Goal: Navigation & Orientation: Find specific page/section

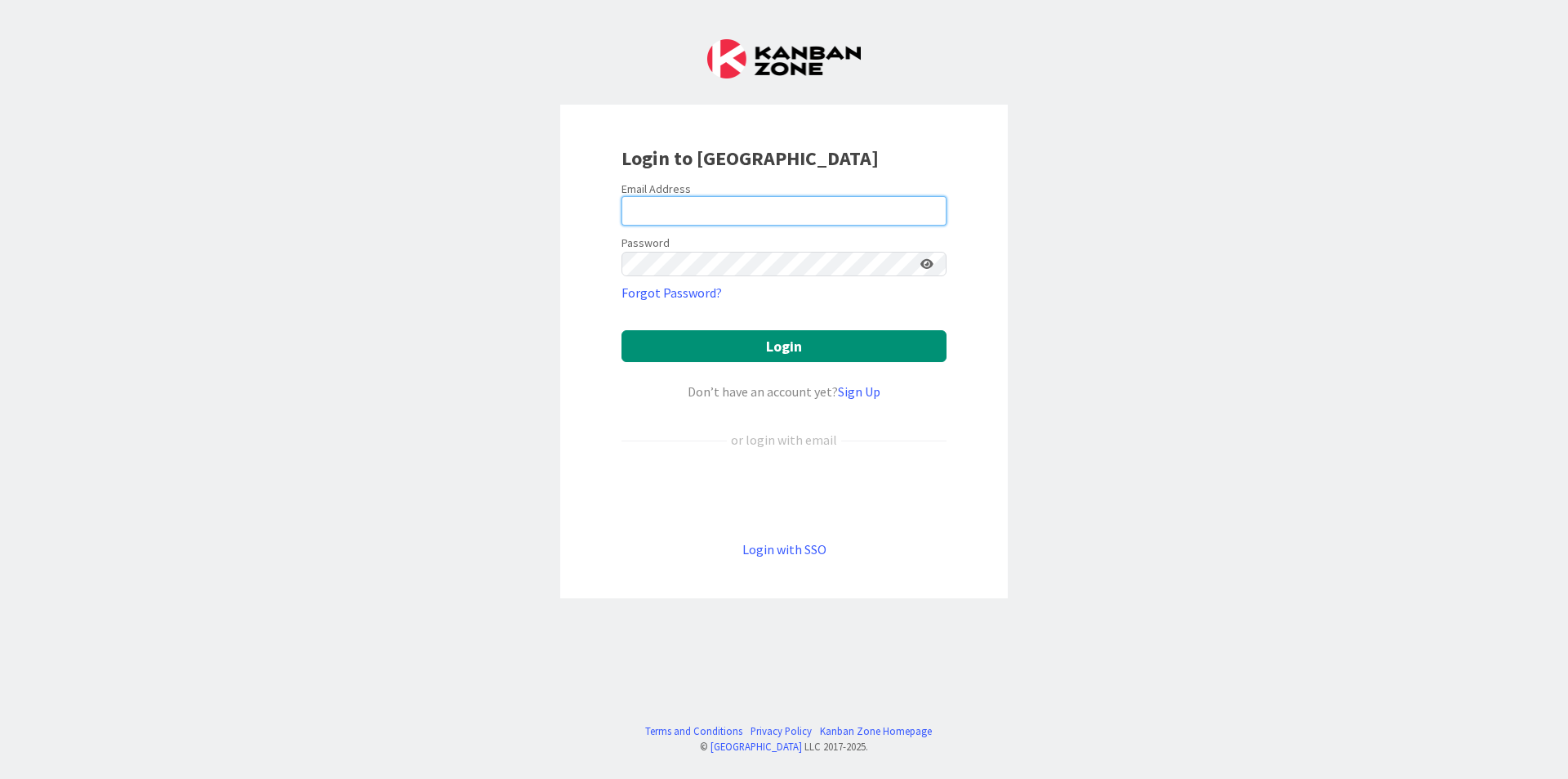
click at [671, 213] on input "email" at bounding box center [784, 210] width 325 height 29
type input "[EMAIL_ADDRESS][DOMAIN_NAME]"
click at [927, 258] on icon at bounding box center [927, 264] width 13 height 12
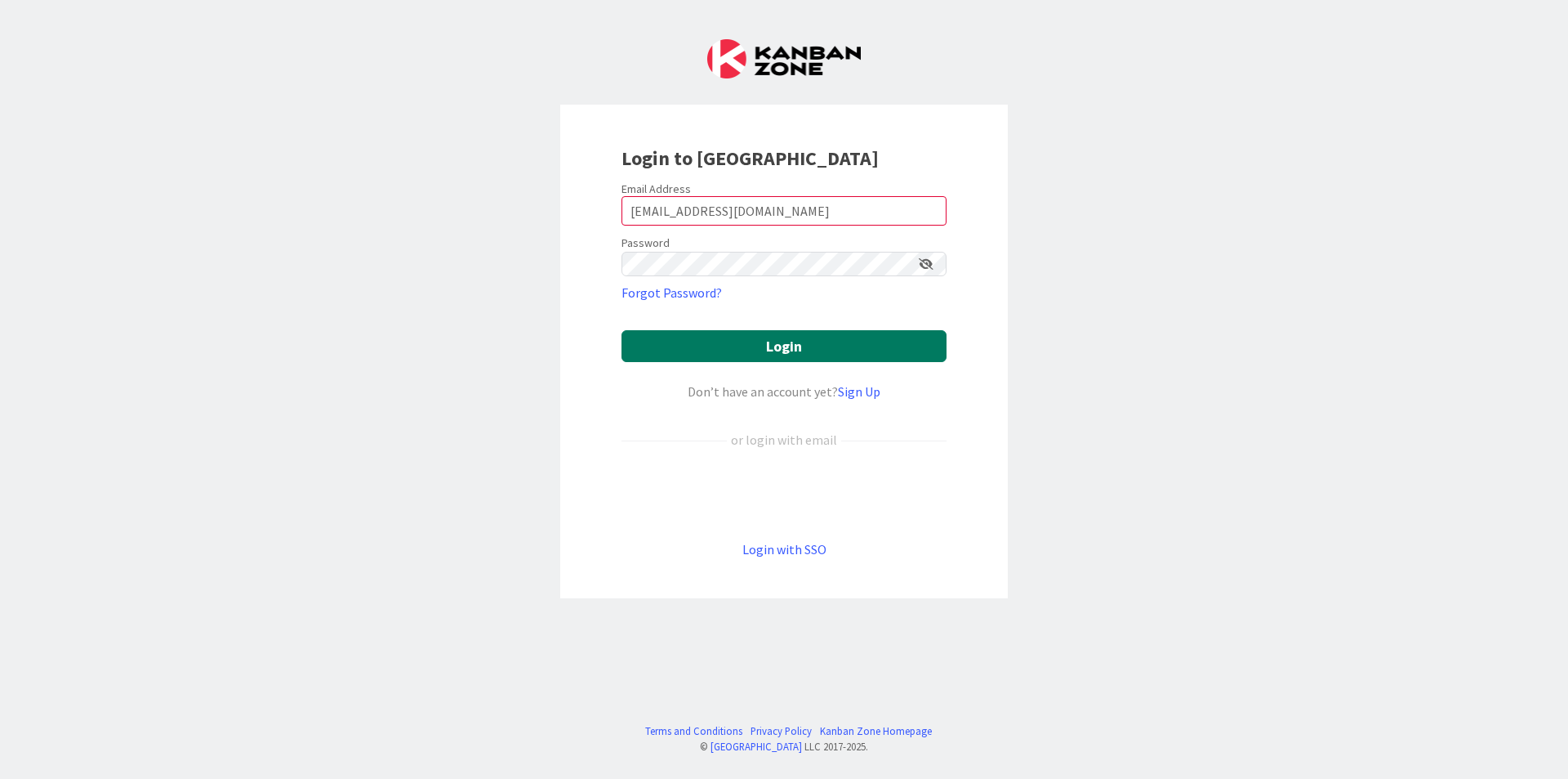
click at [862, 330] on button "Login" at bounding box center [784, 346] width 325 height 32
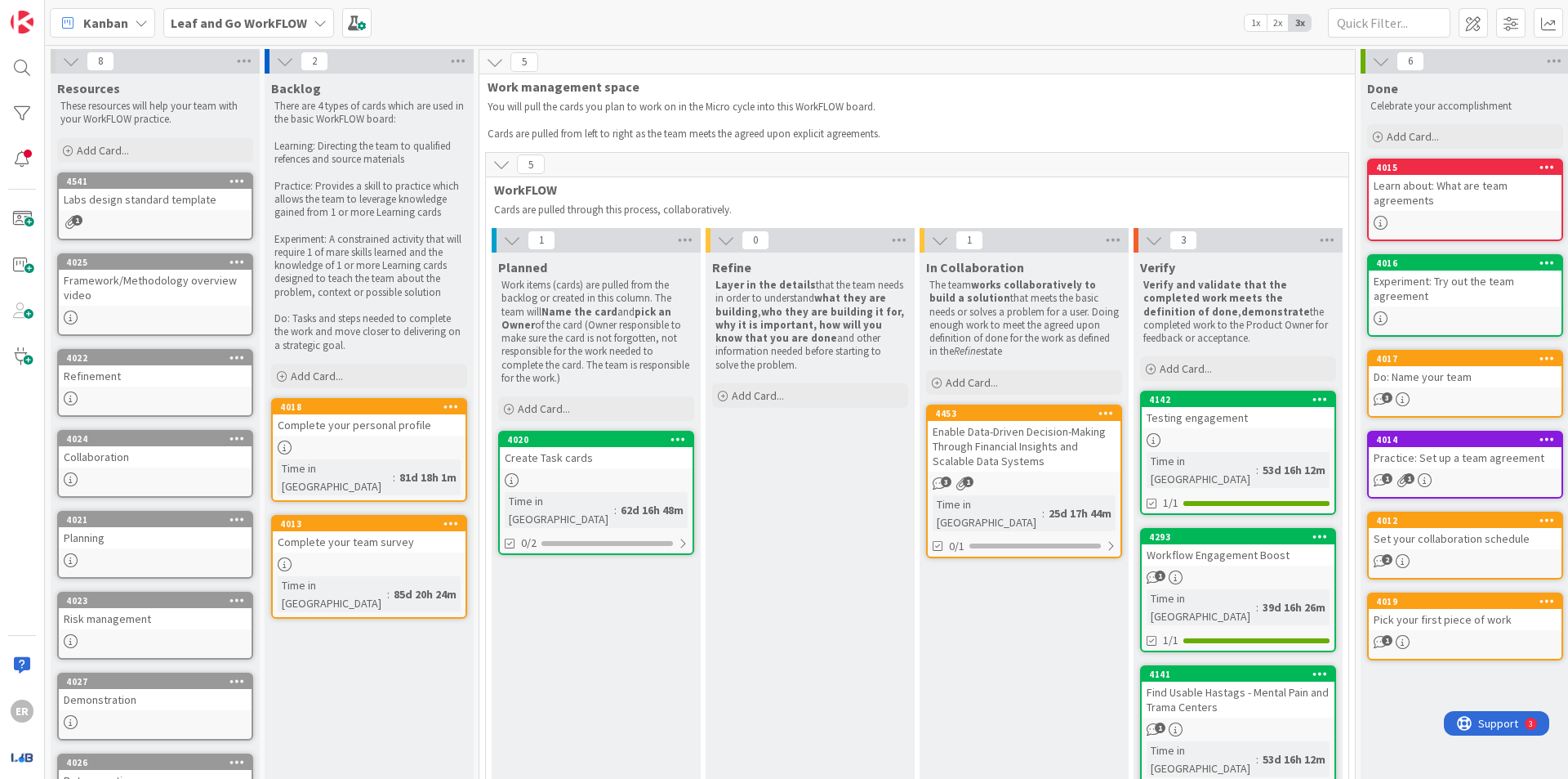
click at [281, 26] on b "Leaf and Go WorkFLOW" at bounding box center [239, 23] width 136 height 16
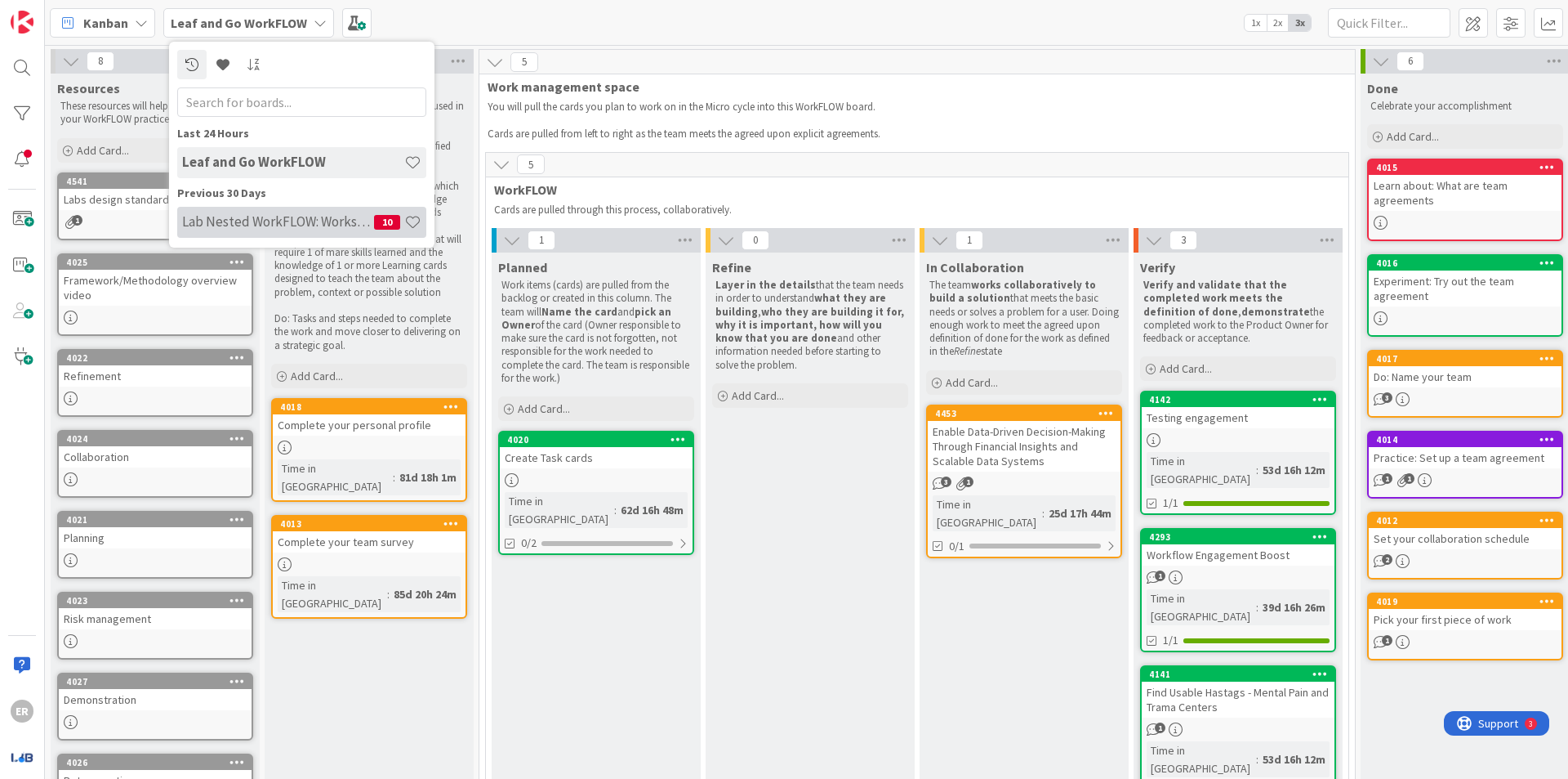
click at [238, 218] on h4 "Lab Nested WorkFLOW: Workshop" at bounding box center [278, 221] width 191 height 16
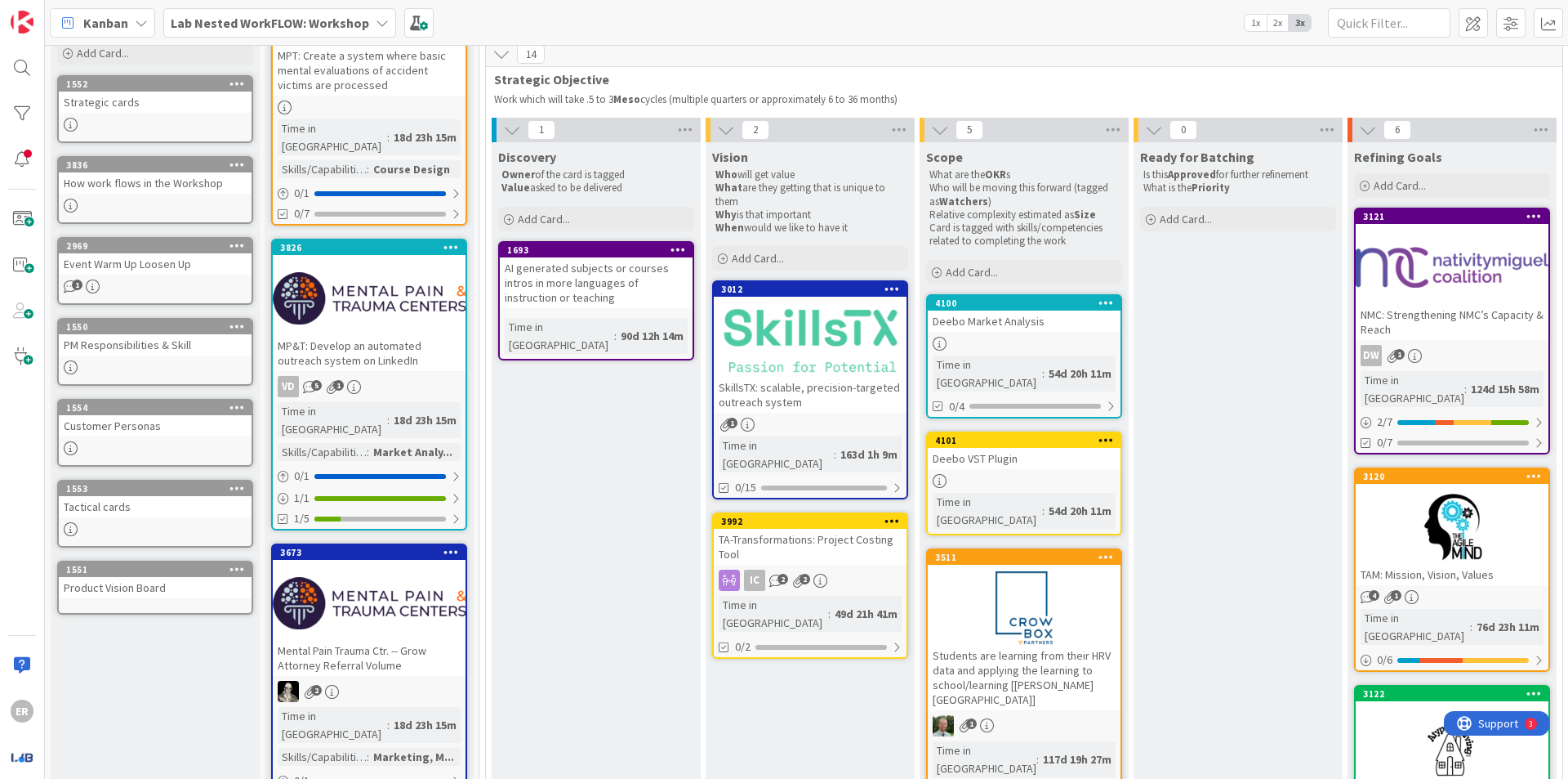
scroll to position [245, 0]
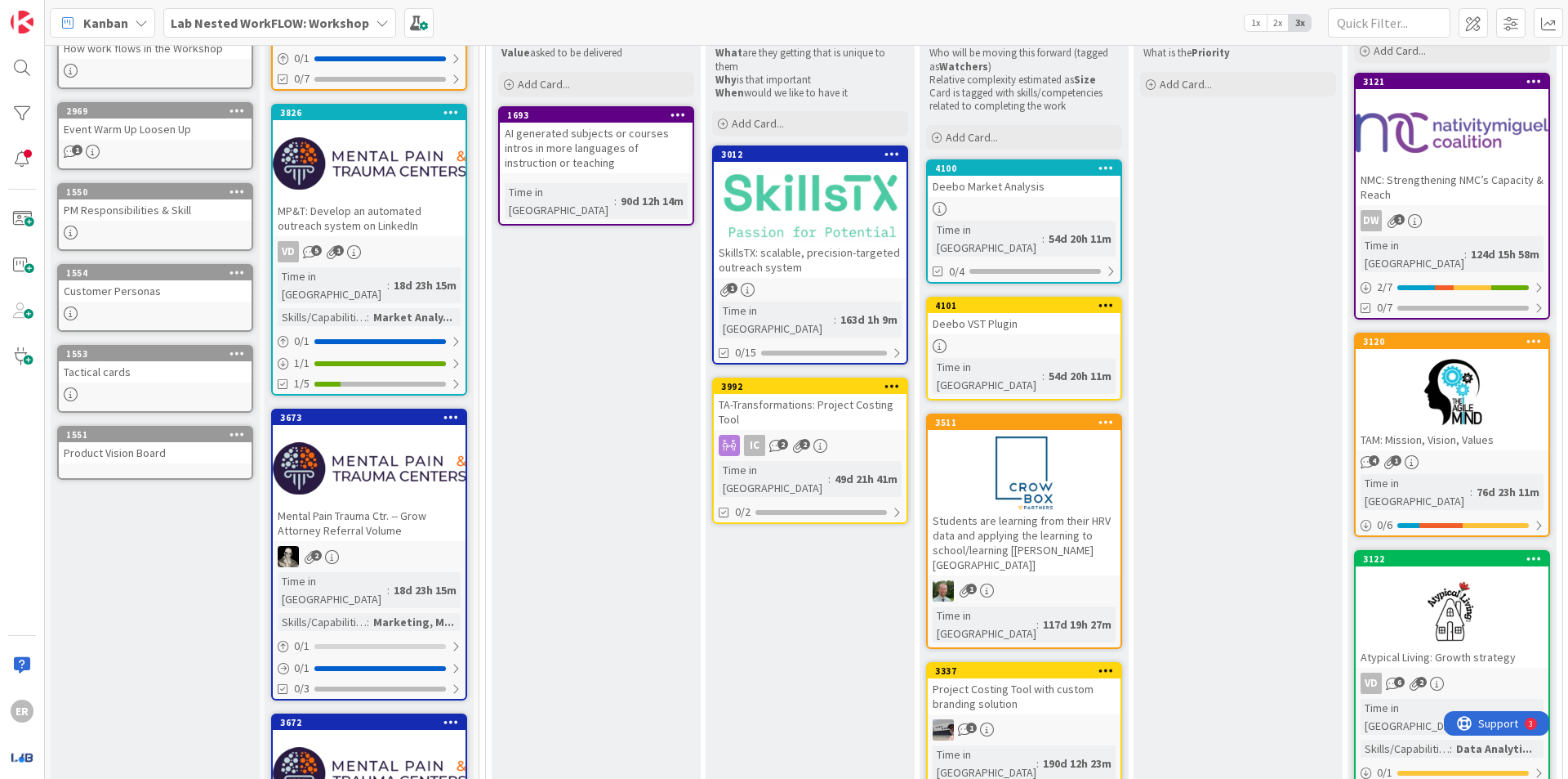
click at [836, 247] on div "SkillsTX: scalable, precision-targeted outreach system" at bounding box center [810, 260] width 192 height 36
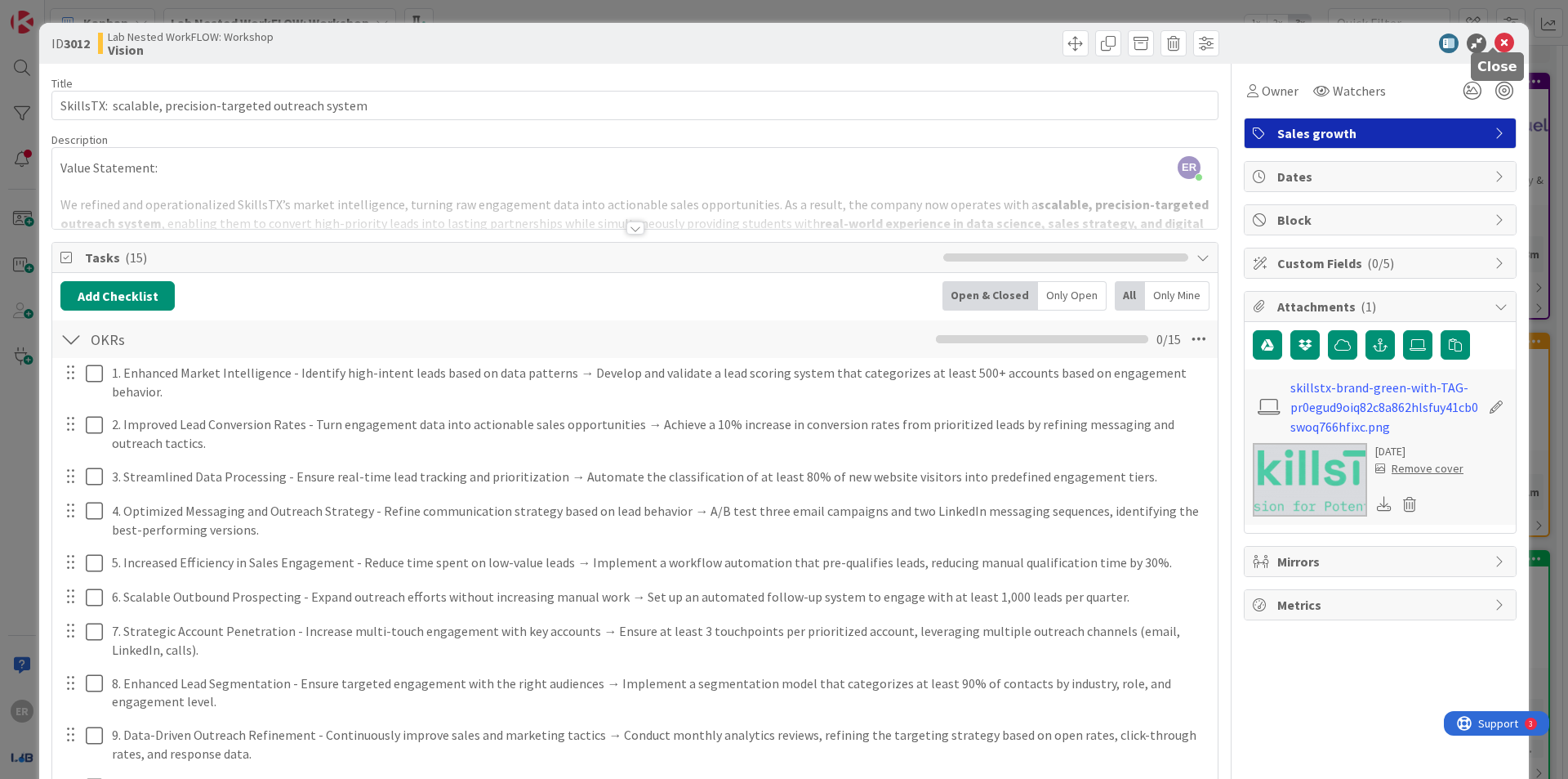
click at [1494, 34] on icon at bounding box center [1503, 43] width 19 height 19
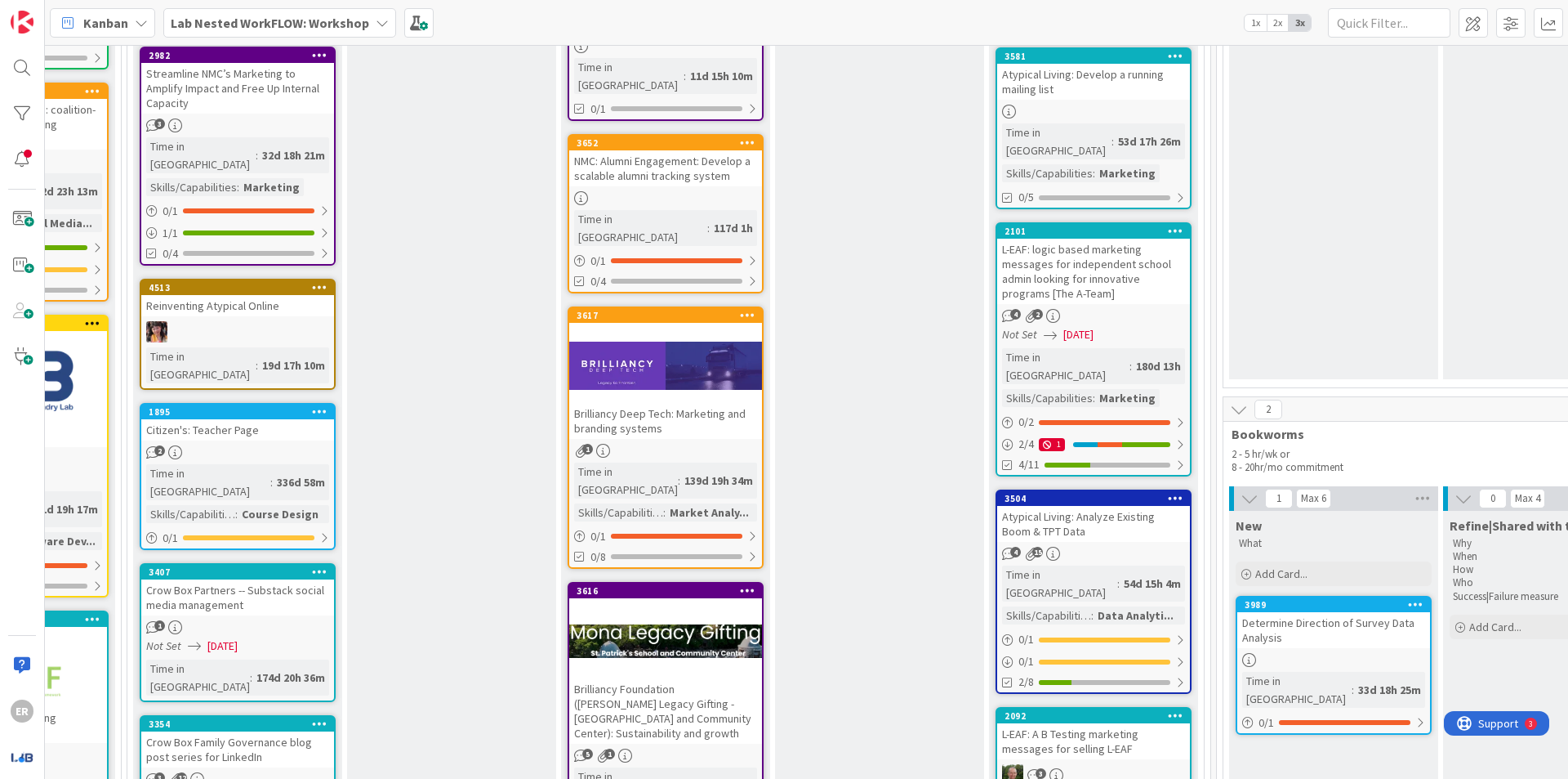
click at [643, 403] on div "Brilliancy Deep Tech: Marketing and branding systems" at bounding box center [665, 420] width 192 height 36
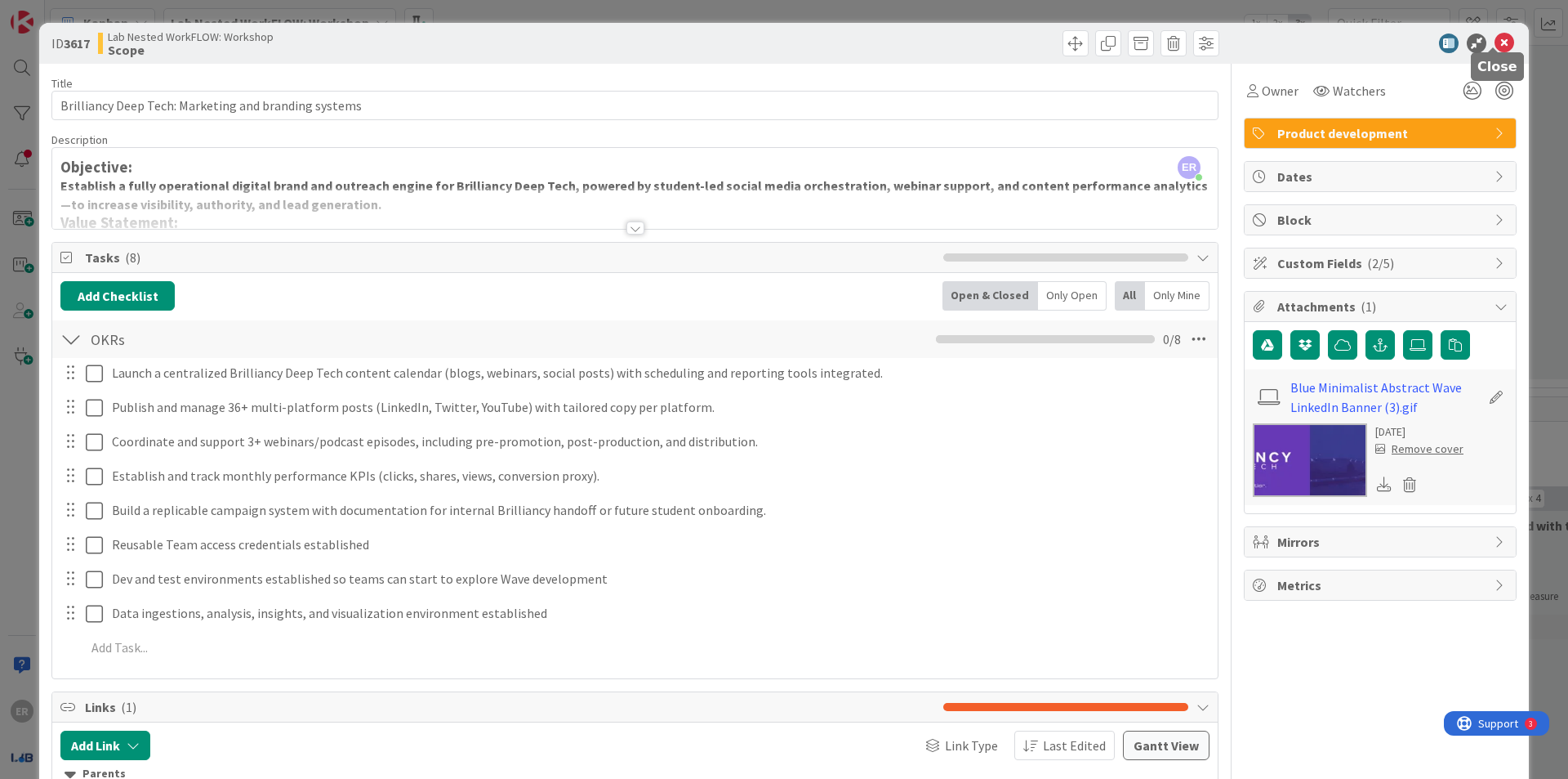
click at [1494, 34] on icon at bounding box center [1503, 43] width 19 height 19
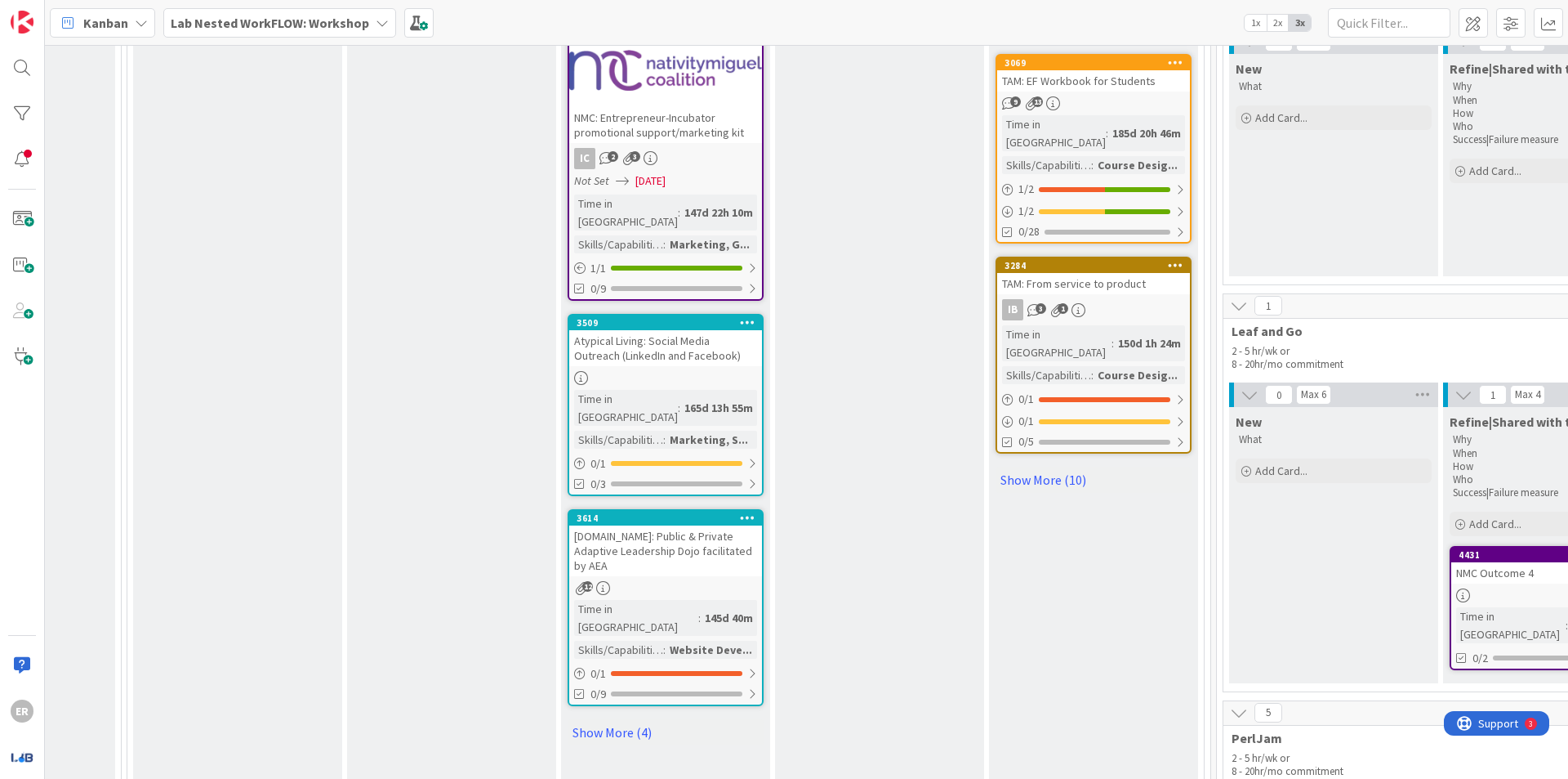
scroll to position [1879, 1441]
click at [621, 718] on link "Show More (4)" at bounding box center [665, 731] width 196 height 26
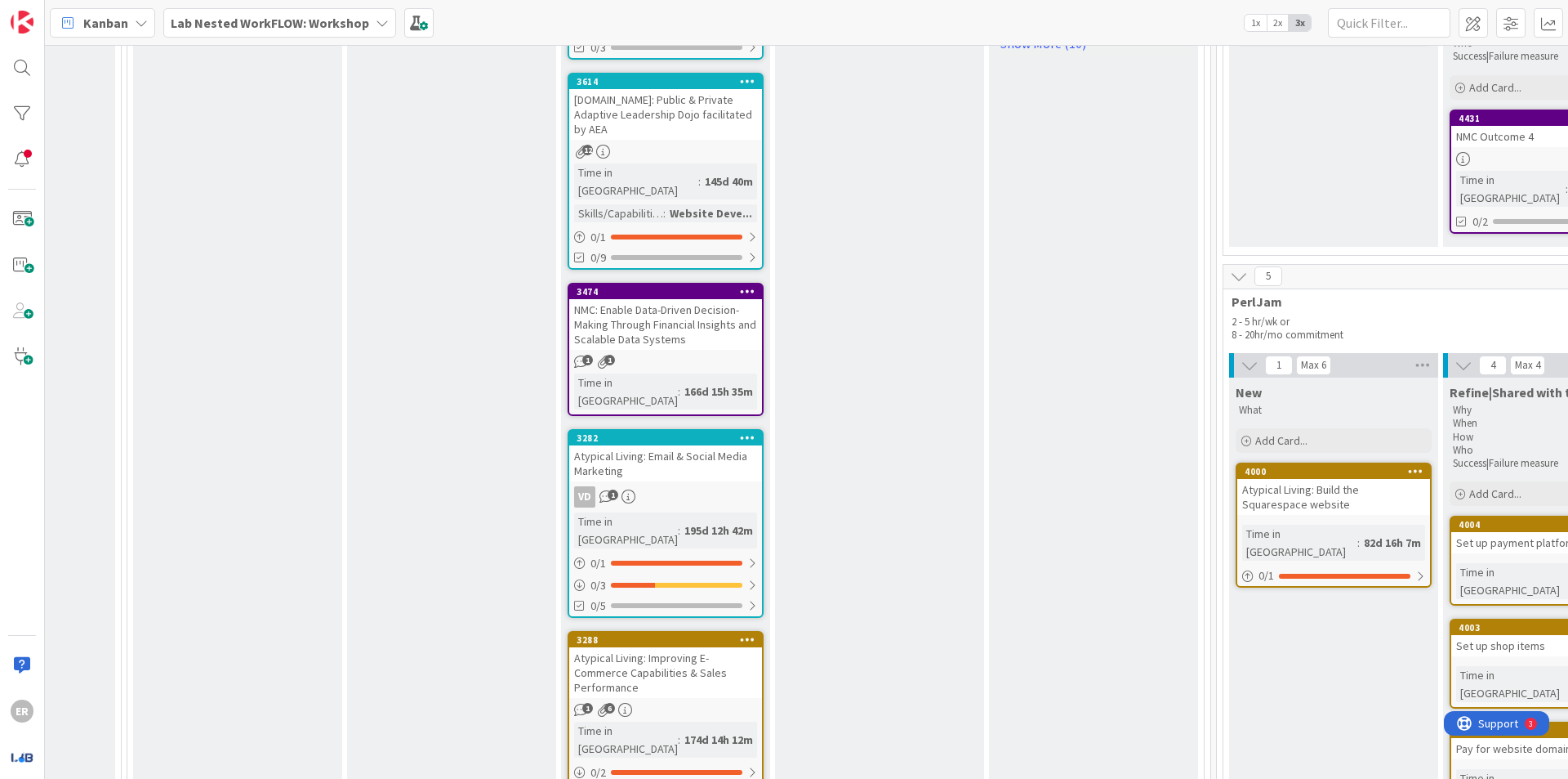
scroll to position [2451, 1441]
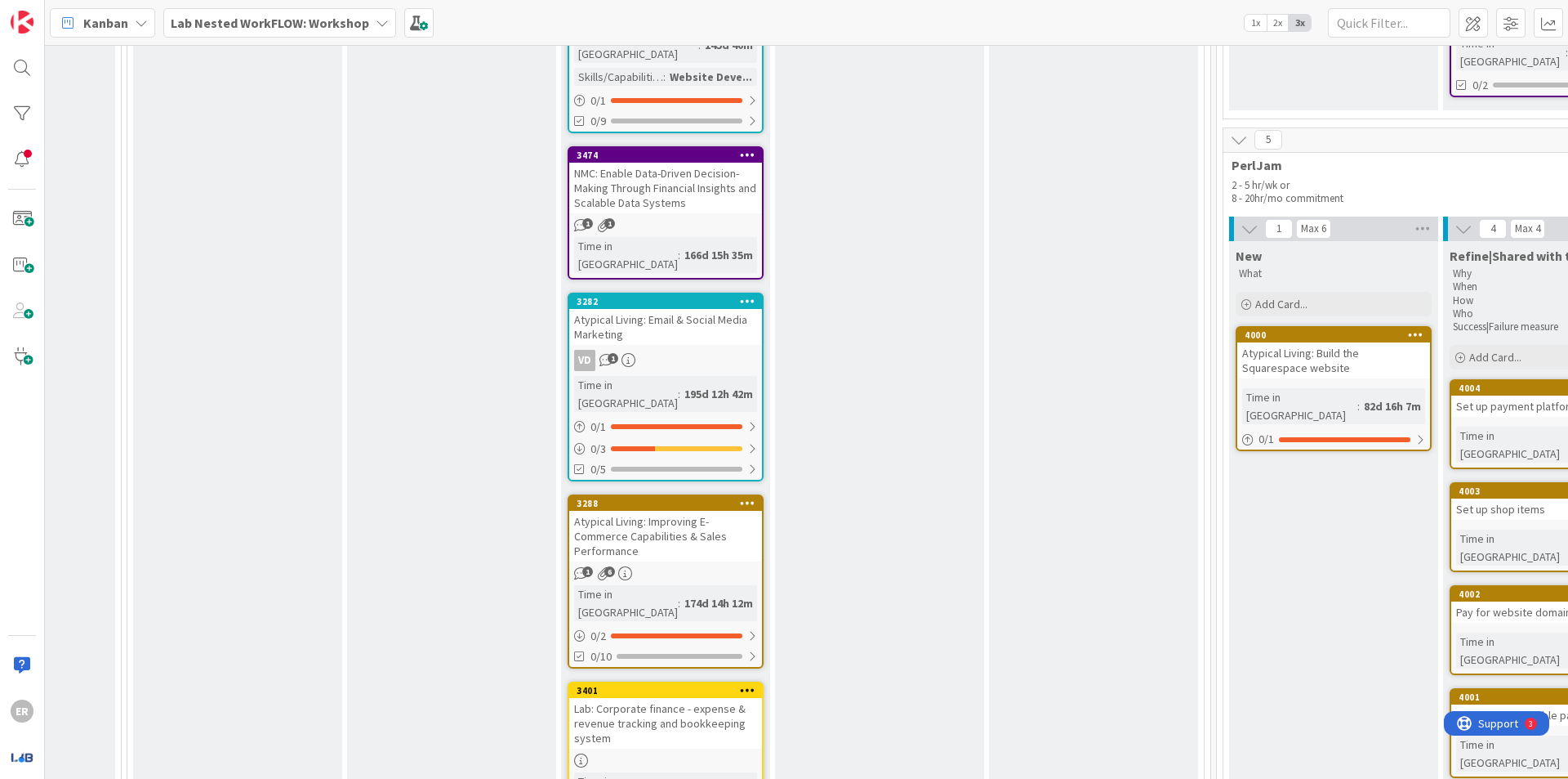
click at [626, 697] on div "Lab: Corporate finance - expense & revenue tracking and bookkeeping system" at bounding box center [665, 723] width 192 height 50
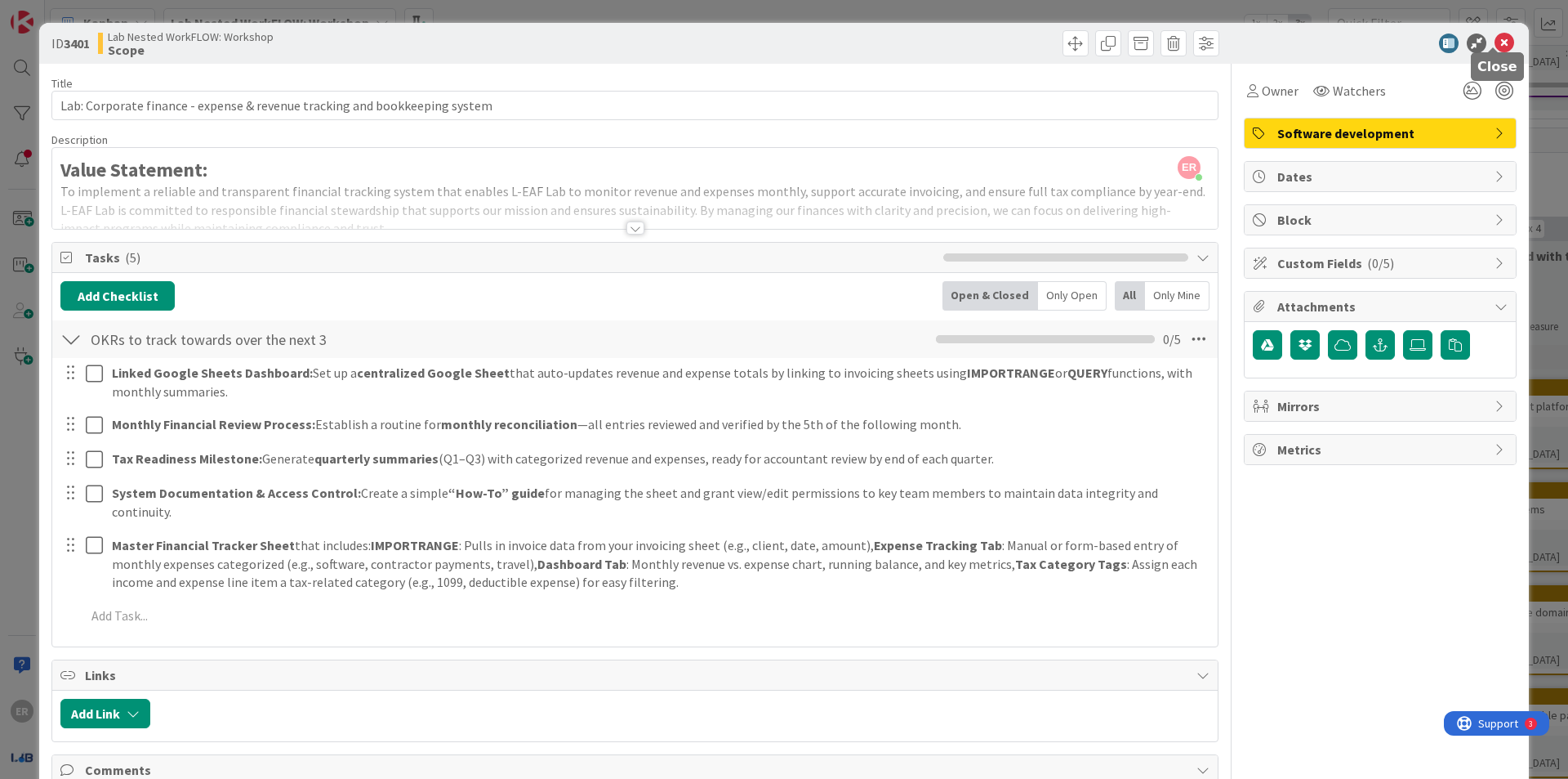
click at [1497, 37] on icon at bounding box center [1503, 43] width 19 height 19
